Goal: Information Seeking & Learning: Learn about a topic

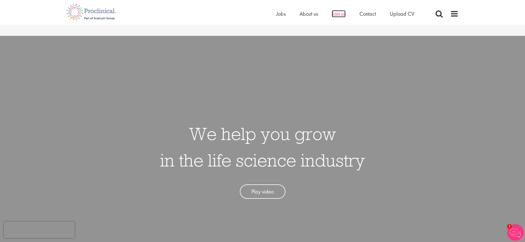
click at [341, 13] on span "Join us" at bounding box center [339, 13] width 14 height 7
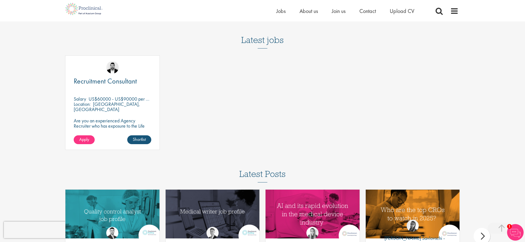
scroll to position [737, 0]
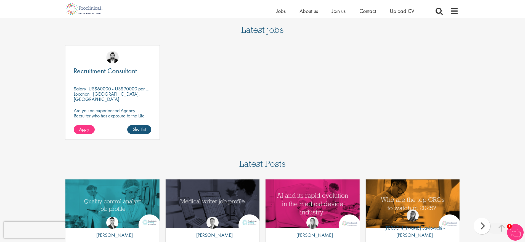
click at [116, 86] on p "US$60000 - US$90000 per annum" at bounding box center [124, 89] width 70 height 6
click at [115, 66] on span "Recruitment Consultant" at bounding box center [105, 70] width 63 height 9
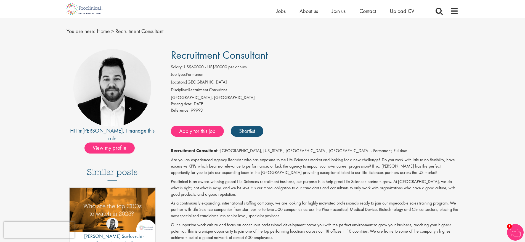
scroll to position [27, 0]
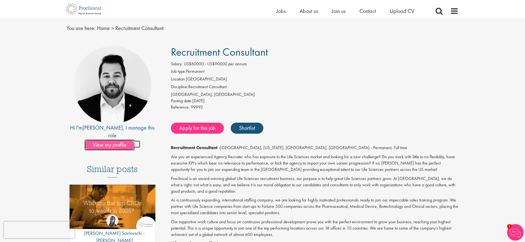
click at [99, 140] on span "View my profile" at bounding box center [109, 145] width 50 height 11
